Goal: Task Accomplishment & Management: Manage account settings

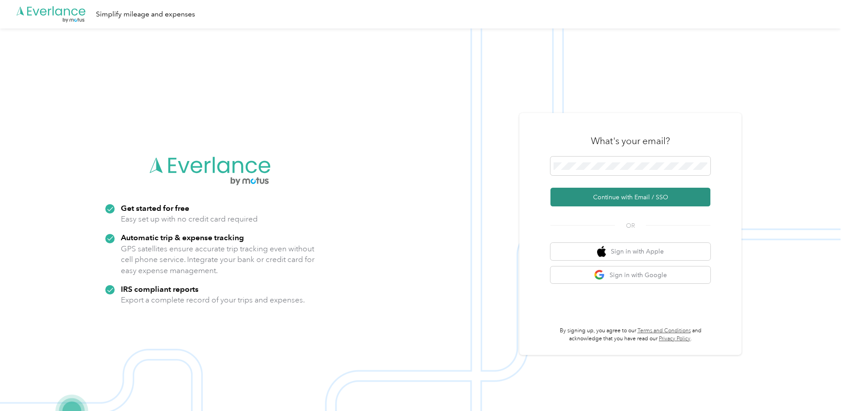
click at [631, 194] on button "Continue with Email / SSO" at bounding box center [631, 197] width 160 height 19
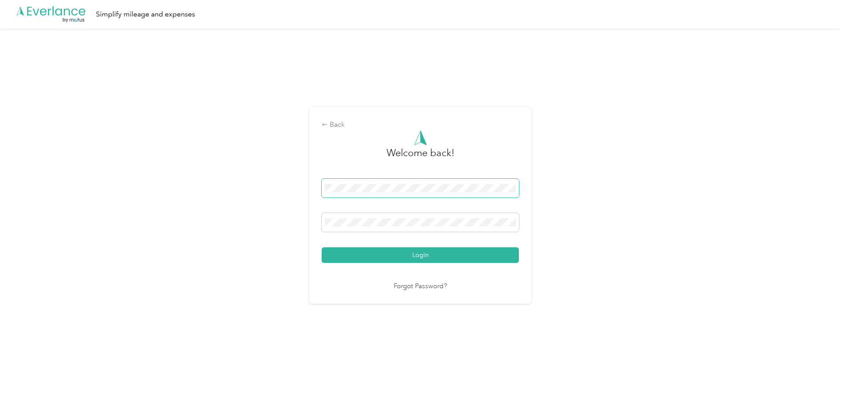
click at [445, 183] on span at bounding box center [420, 188] width 197 height 19
click at [404, 256] on button "Login" at bounding box center [420, 255] width 197 height 16
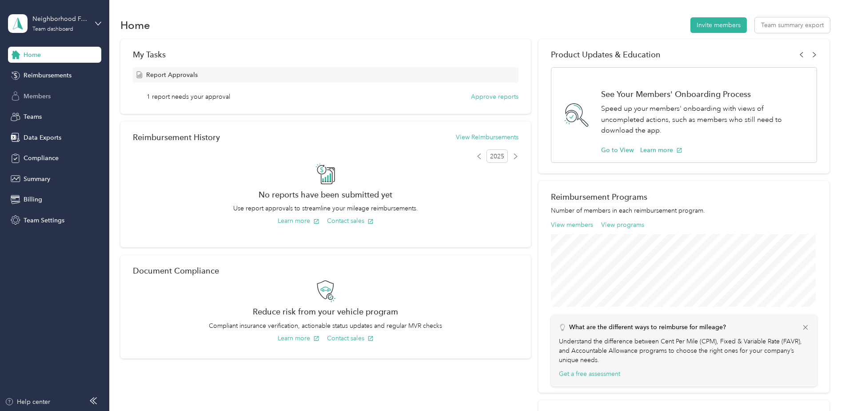
click at [46, 93] on span "Members" at bounding box center [37, 96] width 27 height 9
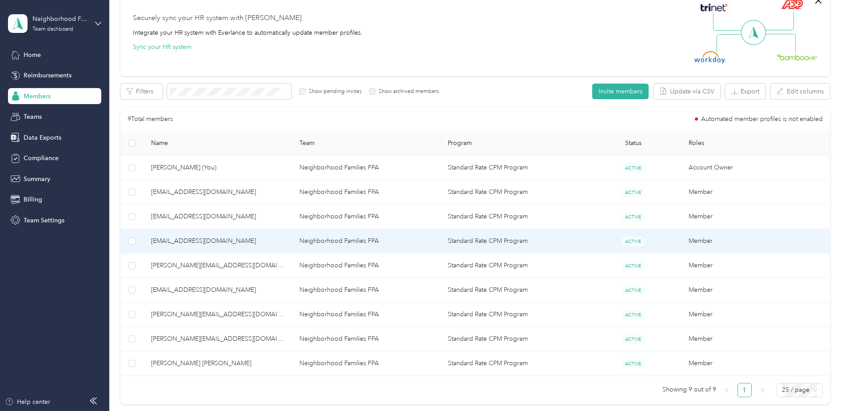
scroll to position [89, 0]
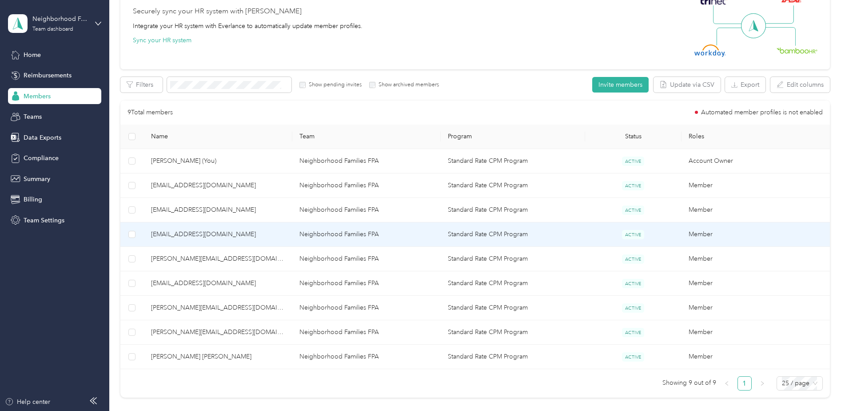
click at [215, 236] on span "[EMAIL_ADDRESS][DOMAIN_NAME]" at bounding box center [218, 234] width 134 height 10
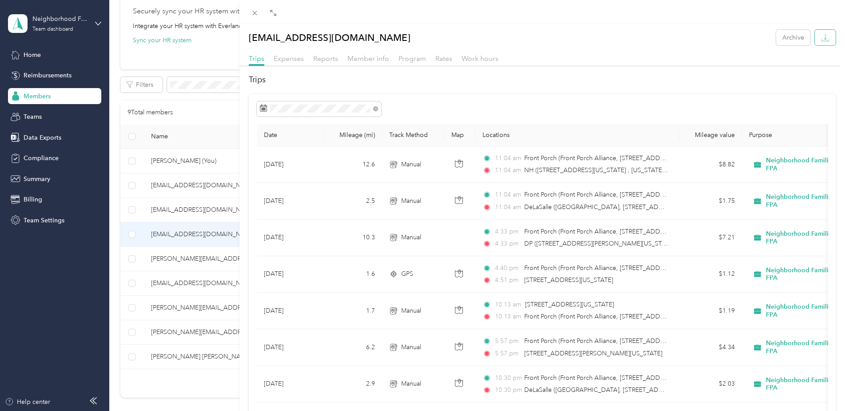
click at [816, 44] on button "button" at bounding box center [825, 38] width 21 height 16
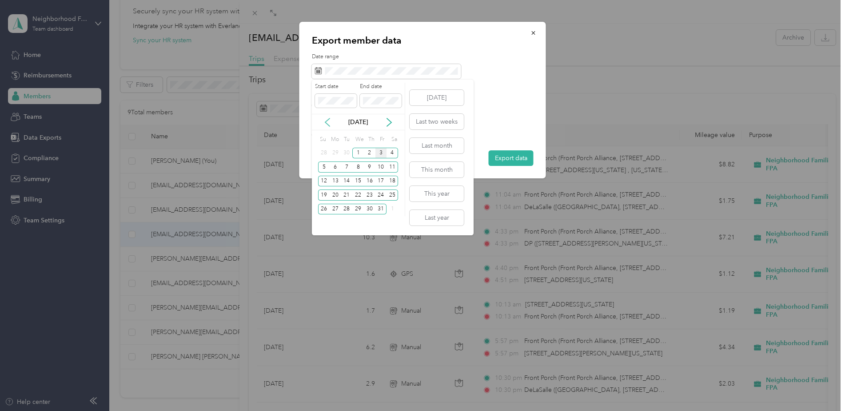
click at [327, 122] on icon at bounding box center [327, 122] width 9 height 9
click at [337, 155] on div "1" at bounding box center [336, 153] width 12 height 11
click at [324, 180] on div "14" at bounding box center [324, 181] width 12 height 11
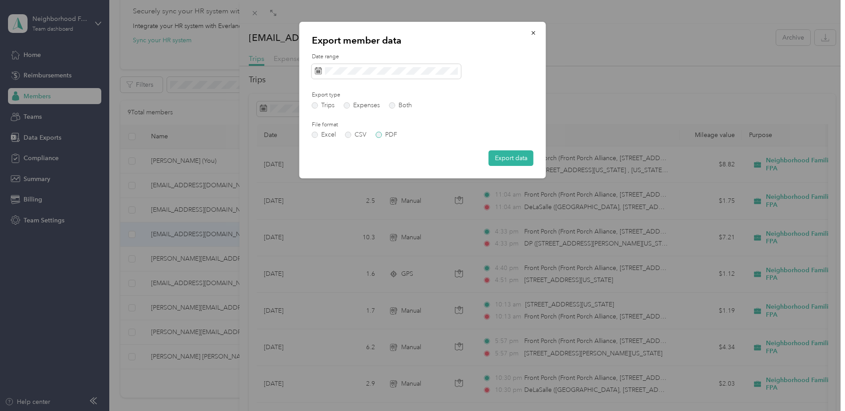
click at [385, 133] on label "PDF" at bounding box center [386, 135] width 21 height 6
click at [510, 155] on button "Export data" at bounding box center [511, 158] width 45 height 16
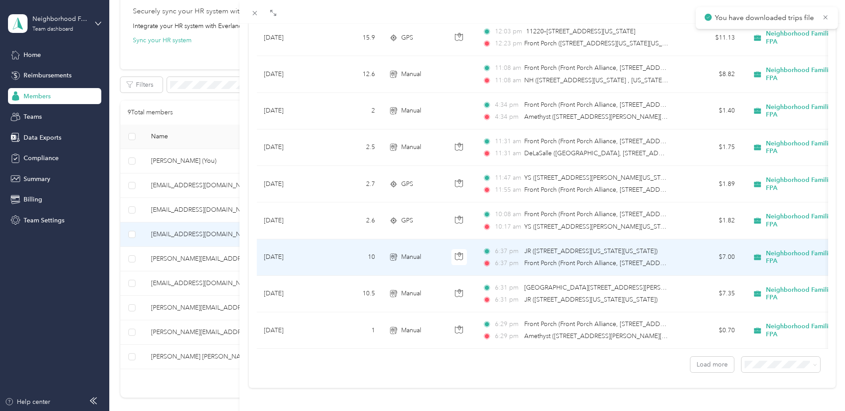
scroll to position [725, 0]
